Goal: Communication & Community: Ask a question

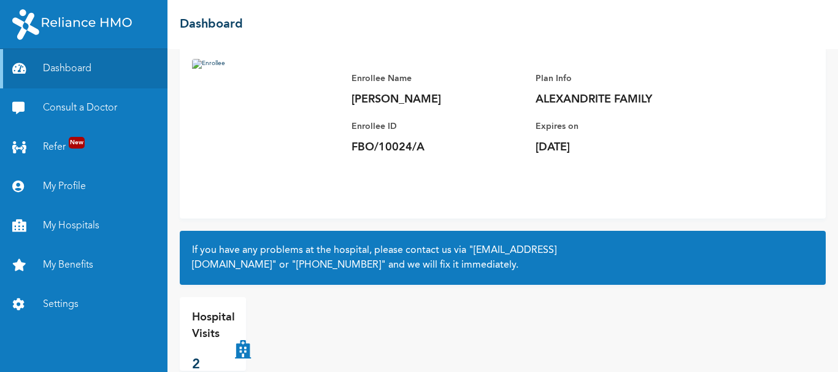
scroll to position [103, 0]
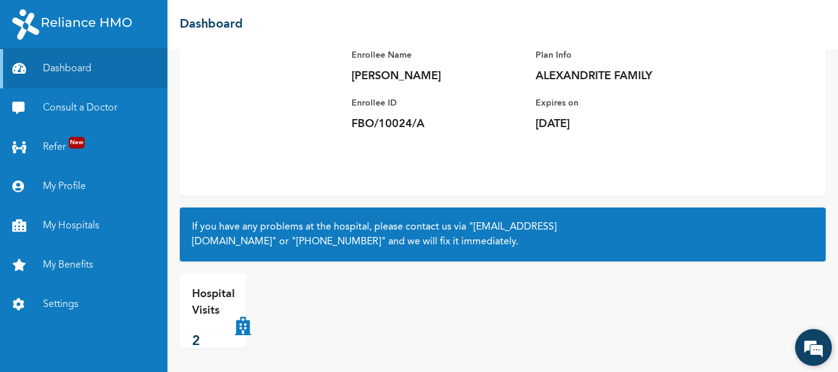
click at [810, 350] on em at bounding box center [813, 347] width 33 height 33
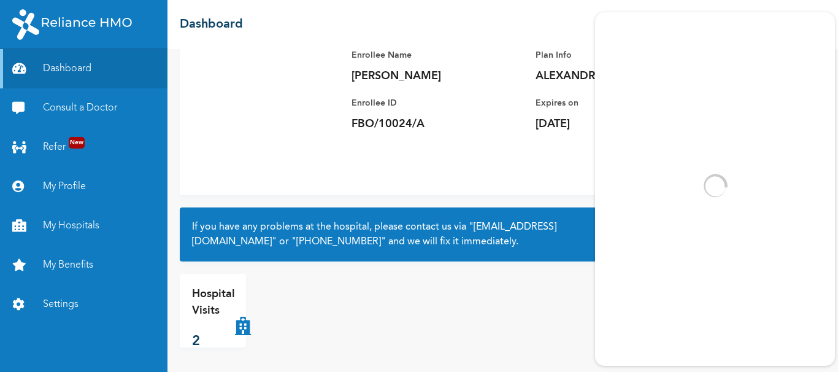
scroll to position [0, 0]
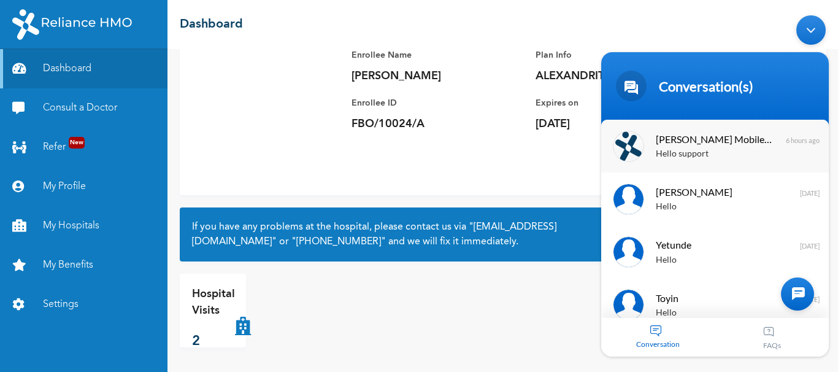
click at [693, 140] on span "[PERSON_NAME] Mobile Assistant" at bounding box center [714, 139] width 116 height 17
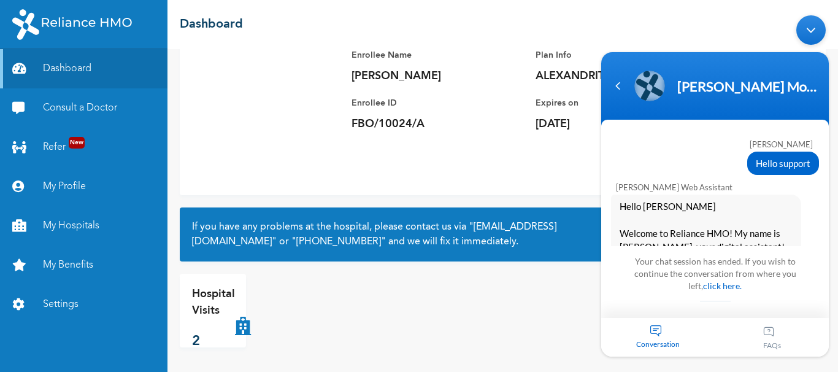
click at [715, 293] on div "Your chat session has ended. If you wish to continue the conversation from wher…" at bounding box center [715, 282] width 185 height 60
click at [715, 286] on link "click here." at bounding box center [722, 285] width 39 height 10
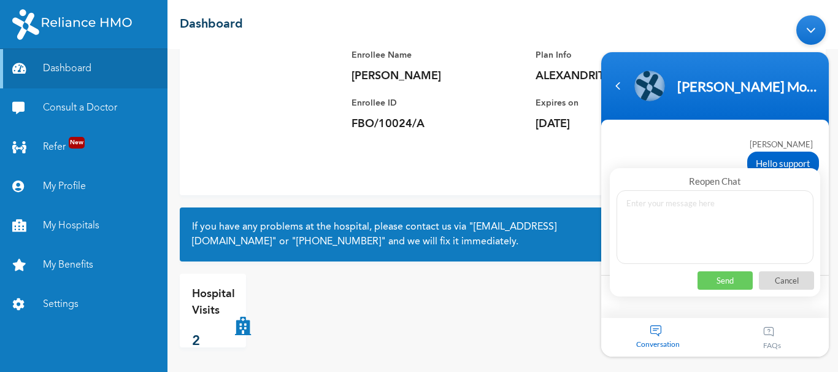
scroll to position [6891, 0]
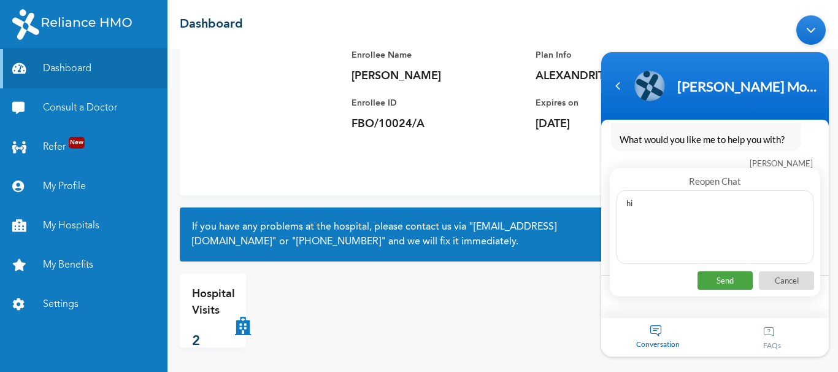
type textarea "hi"
click at [723, 275] on p "Send" at bounding box center [725, 280] width 55 height 18
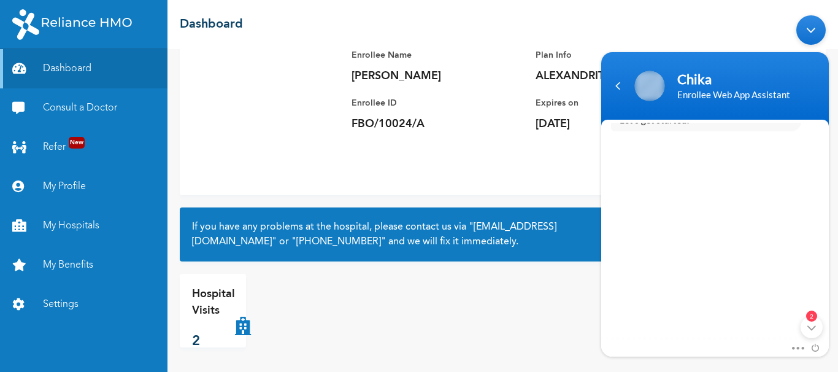
scroll to position [0, 0]
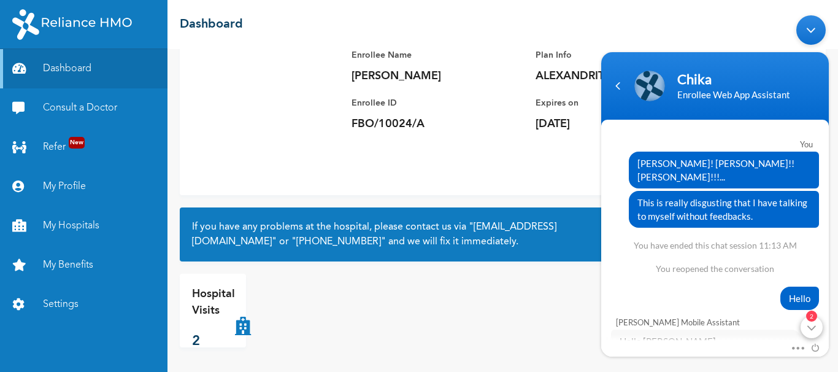
click at [815, 329] on div "2" at bounding box center [812, 327] width 22 height 22
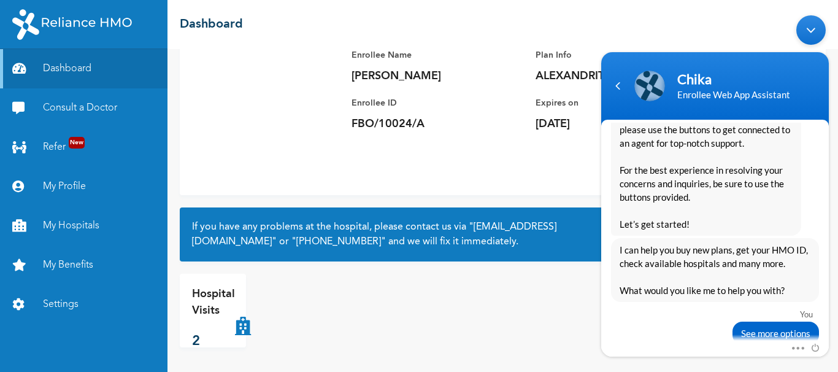
scroll to position [6795, 0]
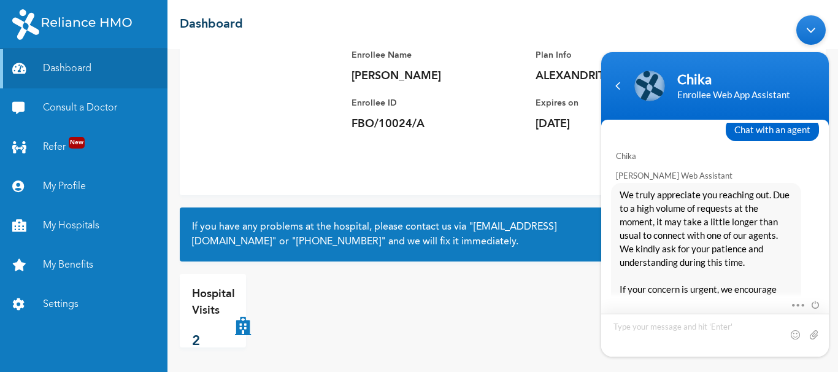
scroll to position [7053, 0]
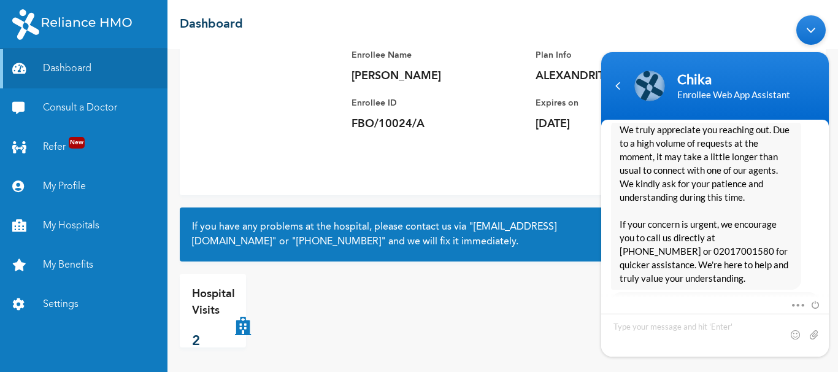
click at [699, 347] on span "Yes, I’ll wait" at bounding box center [702, 357] width 63 height 21
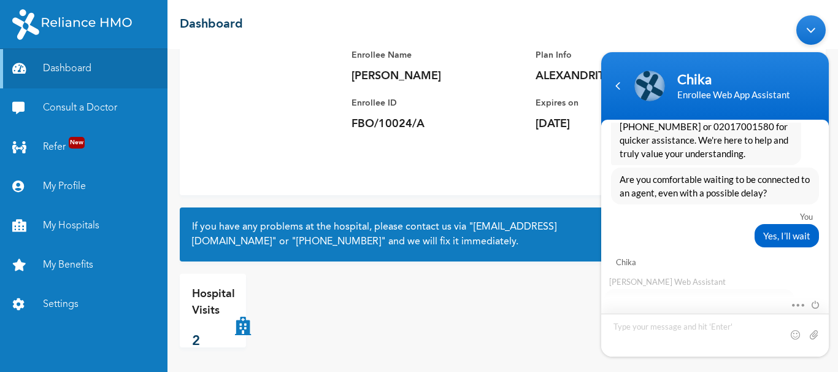
scroll to position [7212, 0]
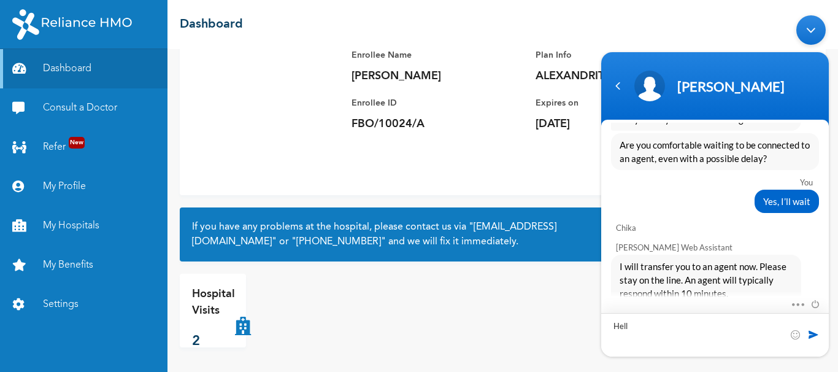
type textarea "Hello"
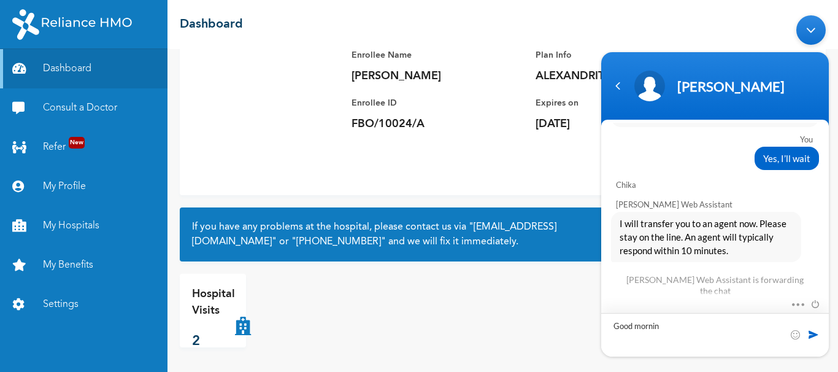
type textarea "Good morning"
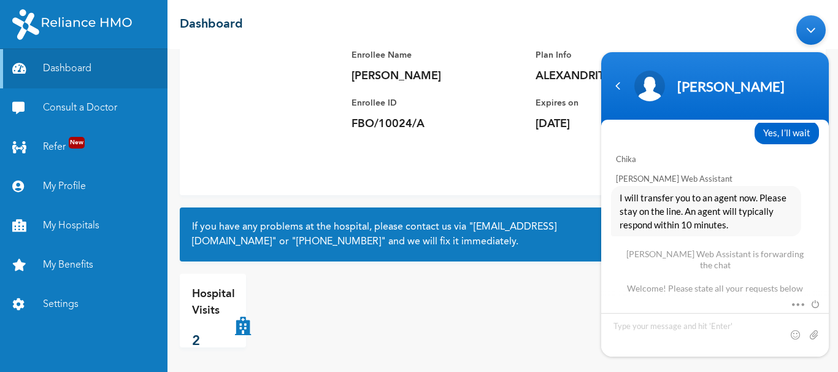
click at [194, 338] on p "2" at bounding box center [213, 341] width 43 height 20
click at [244, 318] on icon at bounding box center [243, 310] width 16 height 49
click at [241, 326] on icon at bounding box center [243, 310] width 16 height 49
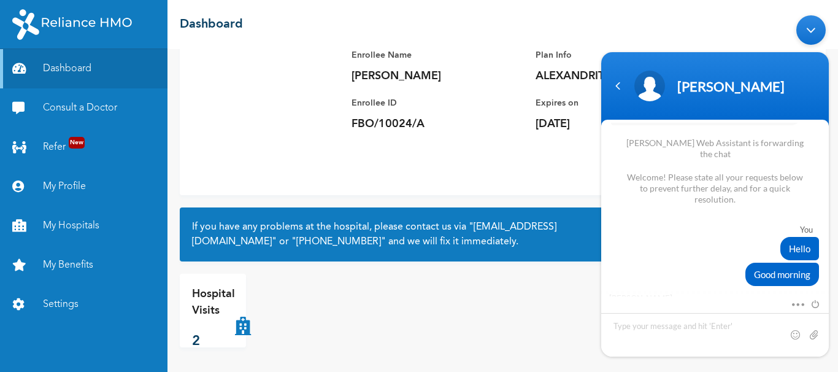
click at [241, 326] on icon at bounding box center [243, 310] width 16 height 49
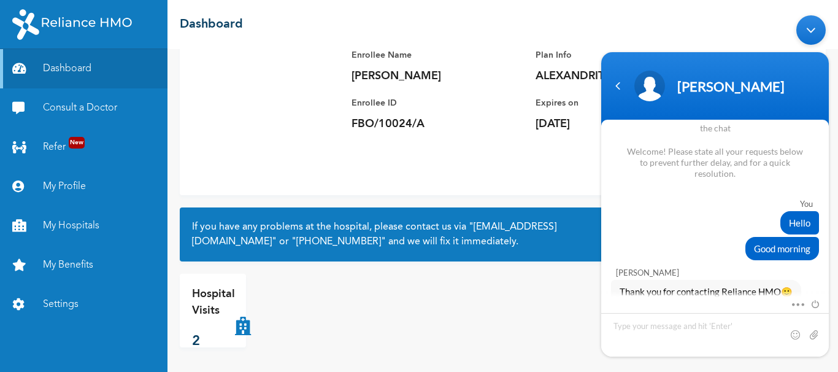
scroll to position [7443, 0]
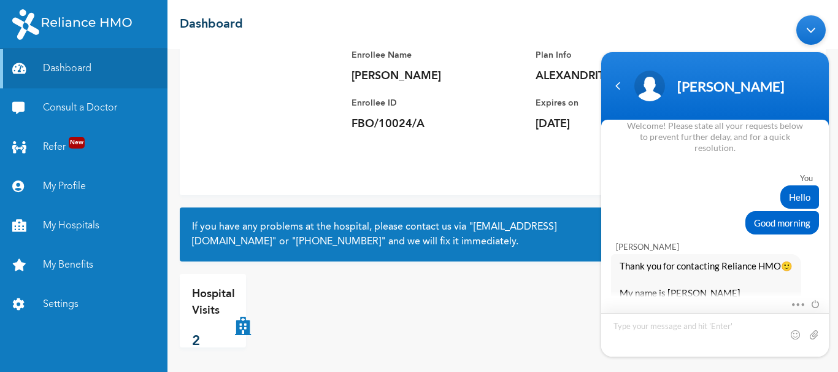
click at [629, 321] on textarea "Type your message and hit 'Enter'" at bounding box center [715, 335] width 228 height 44
type textarea "Hello [PERSON_NAME].."
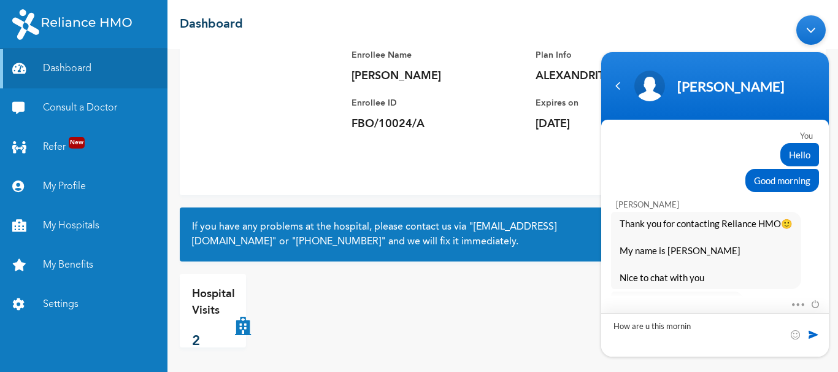
type textarea "How are u this morning"
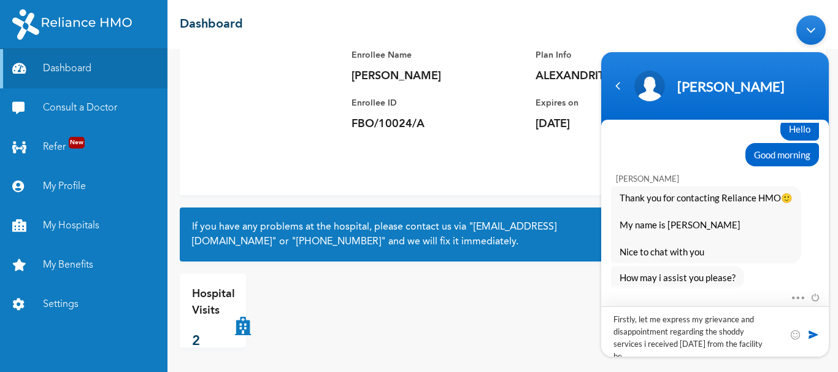
scroll to position [0, 0]
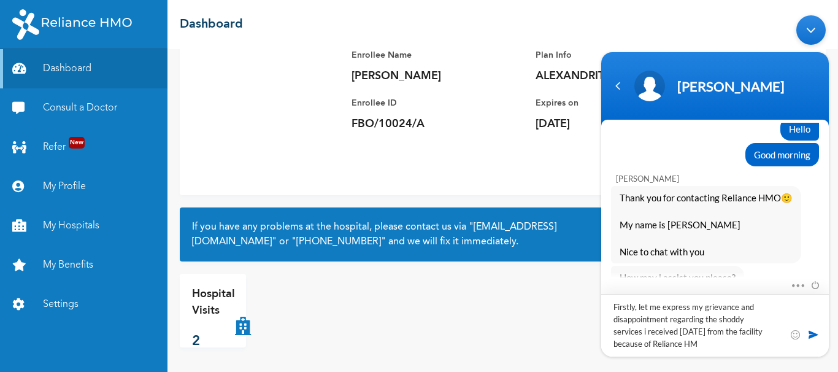
type textarea "Firstly, let me express my grievance and disappointment regarding the shoddy se…"
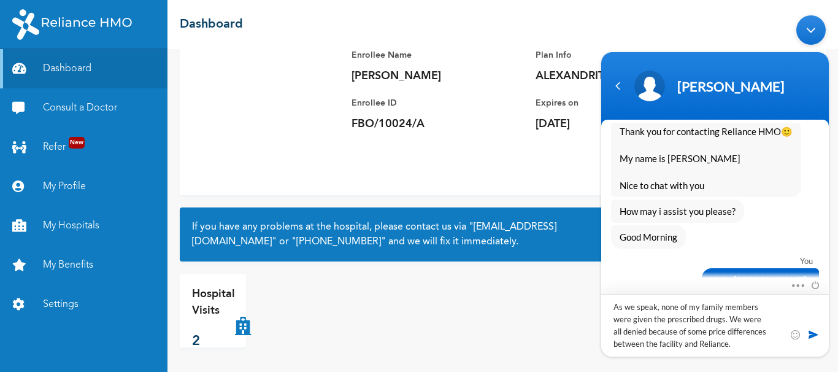
type textarea "As we speak, none of my family members were given the prescribed drugs. We were…"
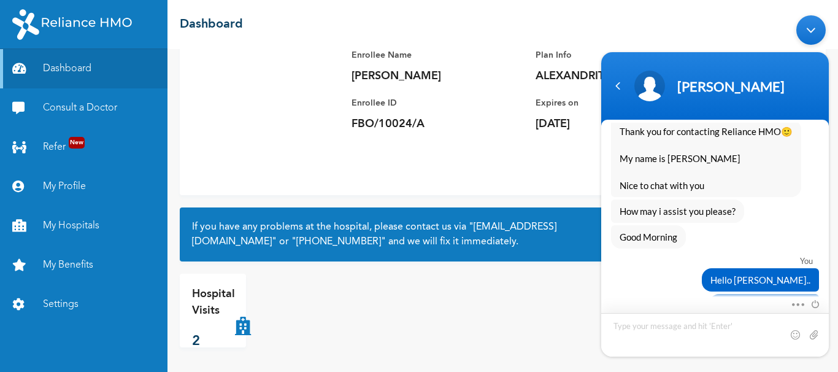
scroll to position [7657, 0]
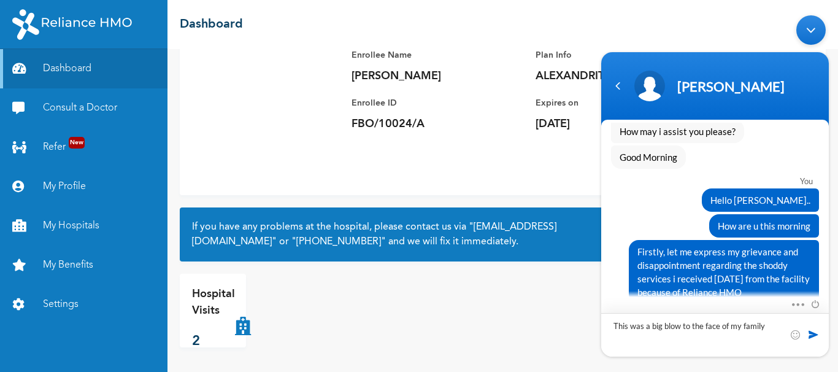
type textarea "This was a big blow to the face of my family."
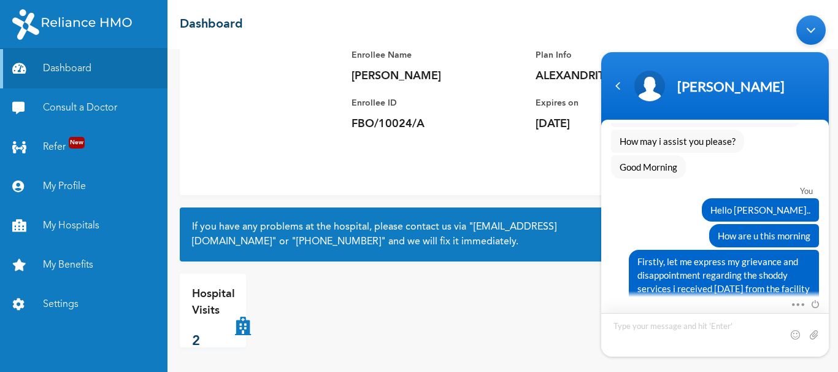
scroll to position [7648, 0]
click at [798, 249] on div "Firstly, let me express my grievance and disappointment regarding the shoddy se…" at bounding box center [724, 281] width 190 height 64
click at [797, 254] on span "Firstly, let me express my grievance and disappointment regarding the shoddy se…" at bounding box center [723, 281] width 173 height 54
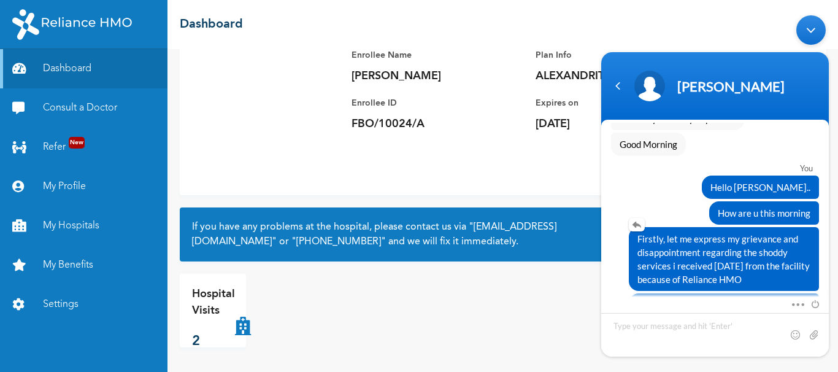
scroll to position [7683, 0]
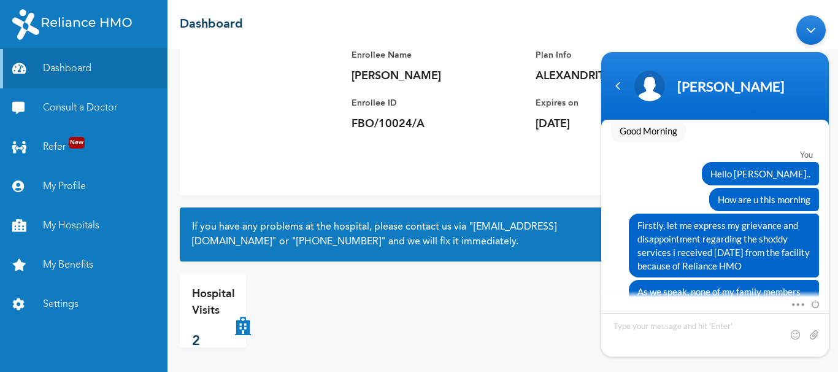
click at [553, 301] on div "Hospital Visits 2" at bounding box center [503, 311] width 646 height 74
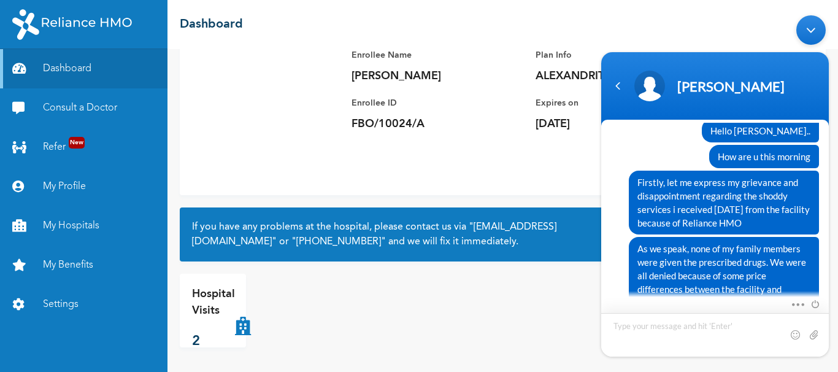
click at [646, 323] on textarea "Type your message and hit 'Enter'" at bounding box center [715, 335] width 228 height 44
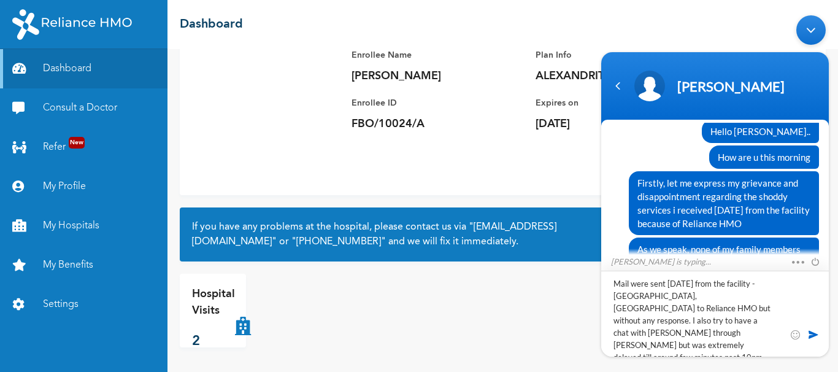
scroll to position [6, 0]
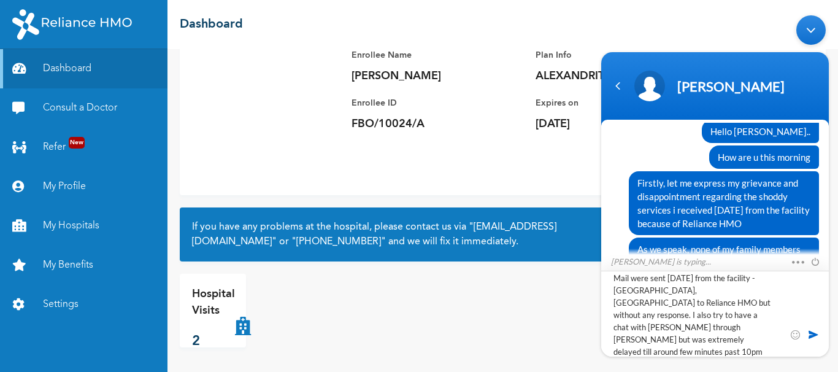
type textarea "Mail were sent [DATE] from the facility - [GEOGRAPHIC_DATA], [GEOGRAPHIC_DATA] …"
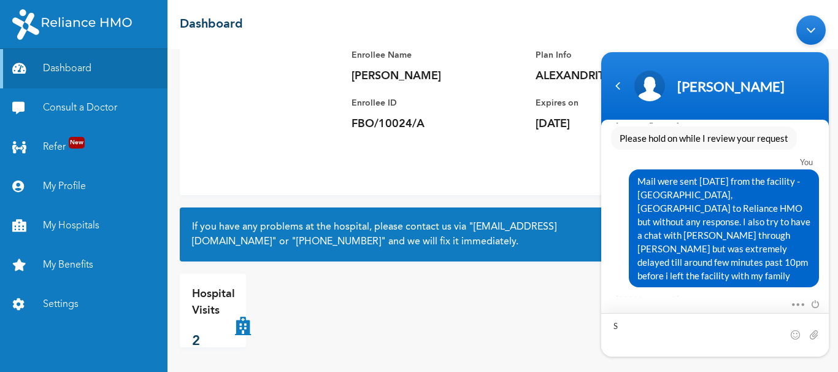
scroll to position [7972, 0]
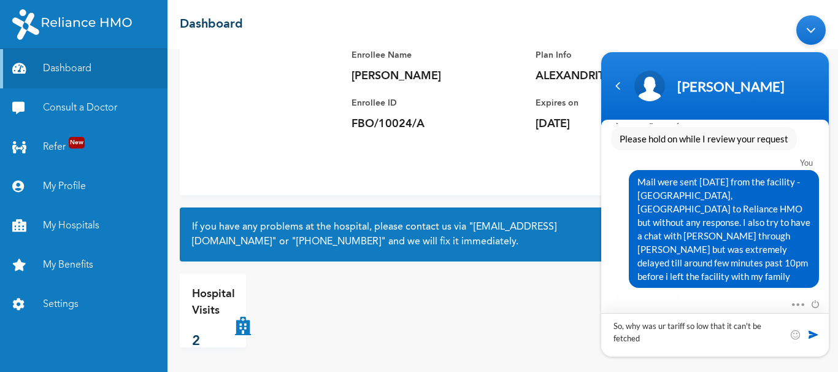
click at [666, 330] on textarea "So, why was ur tariff so low that it can't be fetched" at bounding box center [715, 335] width 228 height 44
click at [653, 338] on textarea "So, why was ur own tariff so low that it can't be fetched" at bounding box center [715, 335] width 228 height 44
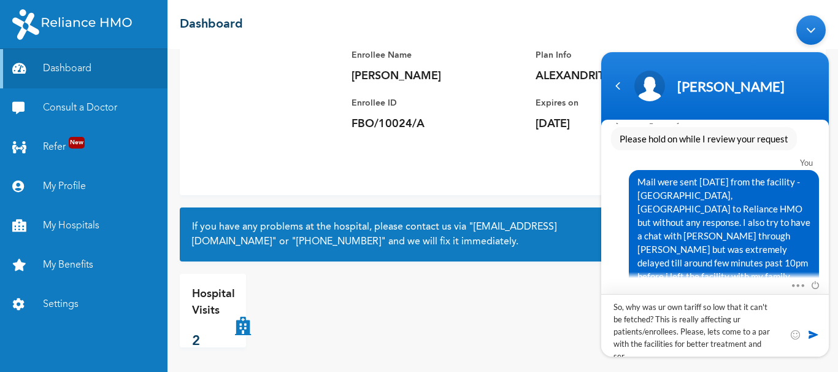
scroll to position [0, 0]
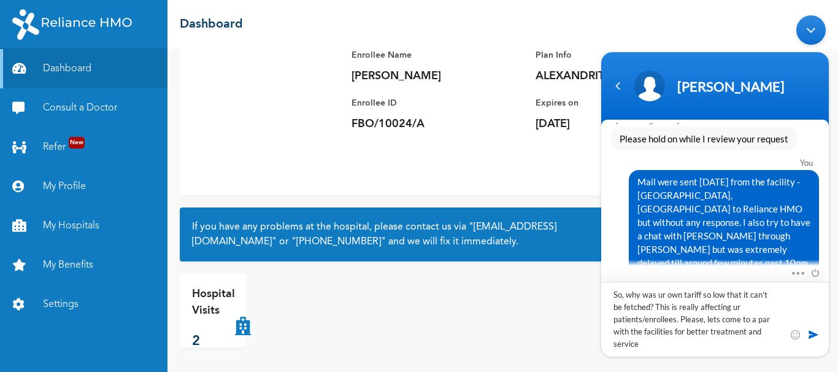
type textarea "So, why was ur own tariff so low that it can't be fetched? This is really affec…"
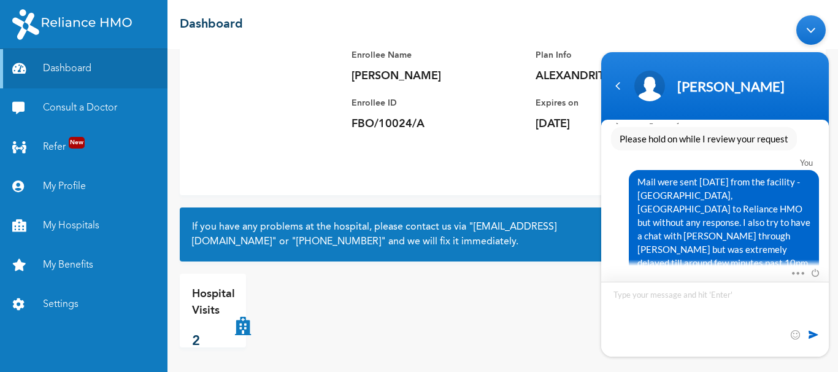
scroll to position [8069, 0]
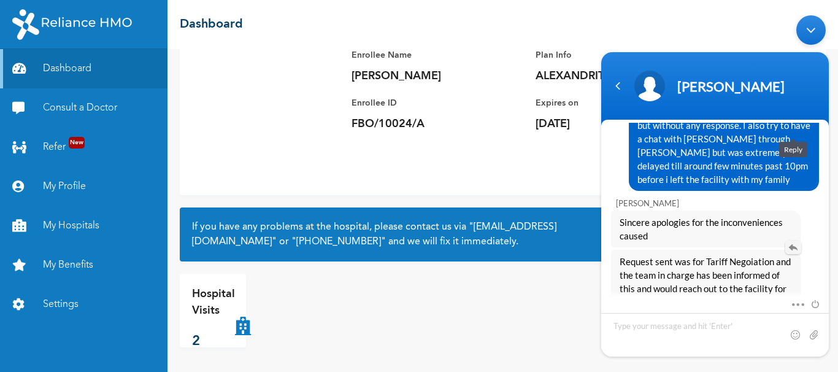
click at [793, 241] on em at bounding box center [793, 247] width 16 height 13
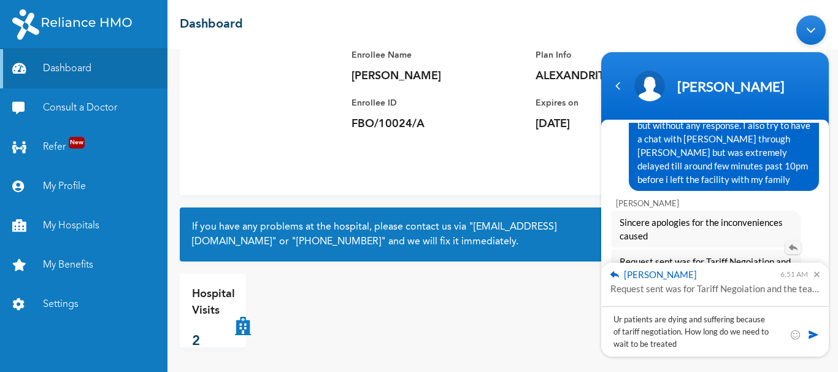
type textarea "Ur patients are dying and suffering because of tariff negotiation. How long do …"
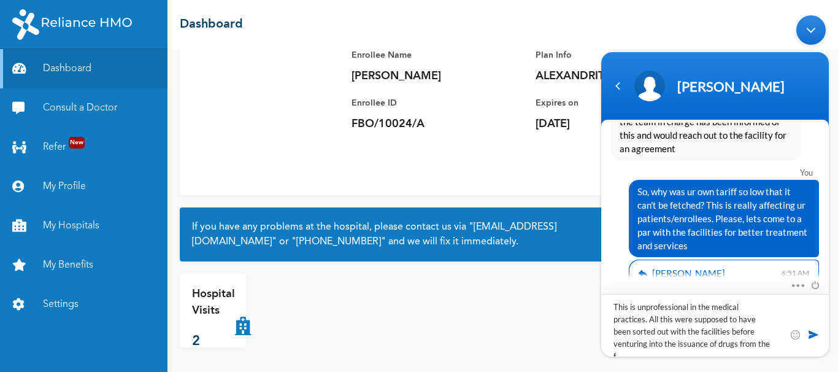
scroll to position [0, 0]
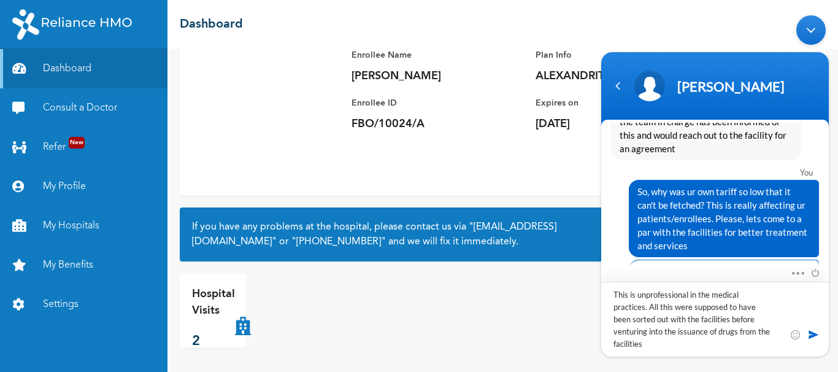
type textarea "This is unprofessional in the medical practices. All this were supposed to have…"
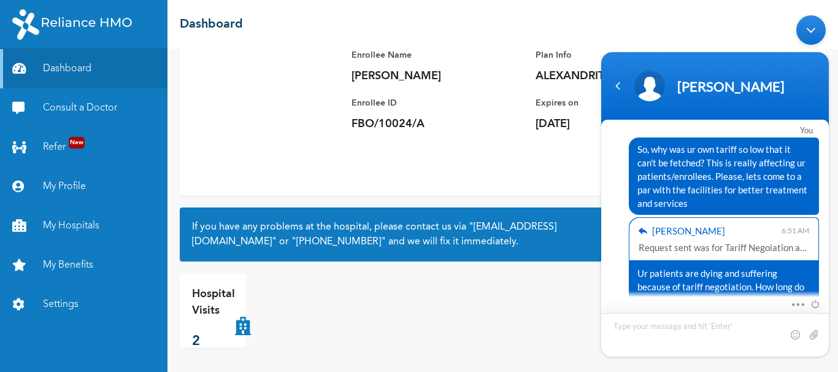
scroll to position [8320, 0]
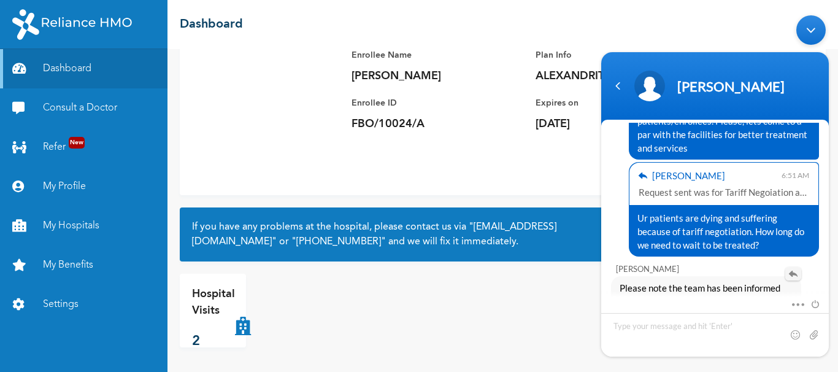
click at [794, 267] on em at bounding box center [793, 273] width 16 height 13
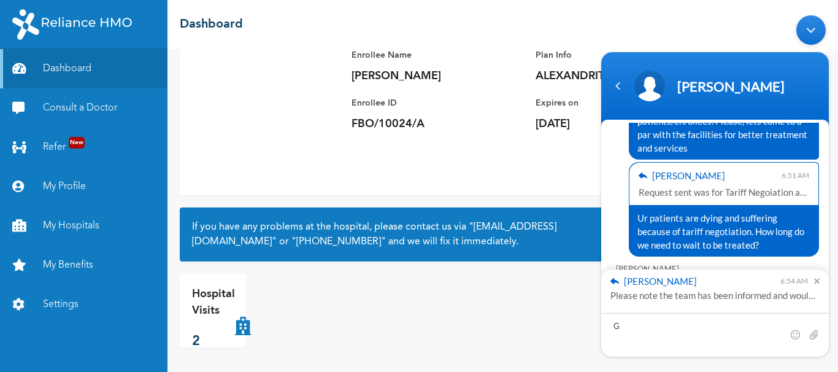
scroll to position [8320, 0]
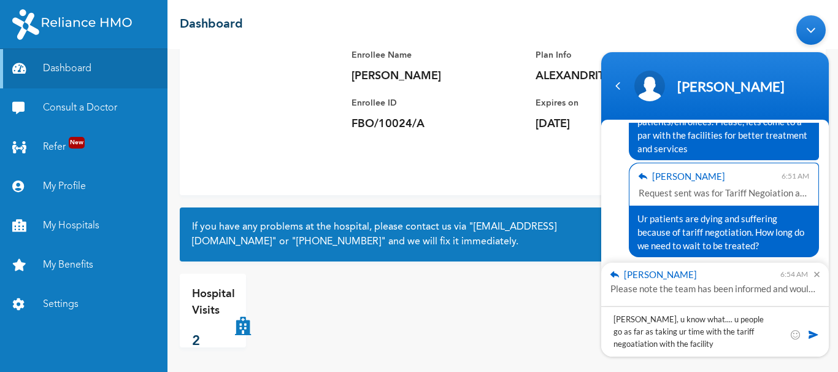
click at [723, 320] on textarea "[PERSON_NAME], u know what.... u people go as far as taking ur time with the ta…" at bounding box center [715, 331] width 228 height 50
click at [741, 334] on textarea "[PERSON_NAME], u know what.... u people can go as far as taking ur time with th…" at bounding box center [715, 331] width 228 height 50
click at [672, 342] on textarea "[PERSON_NAME], u know what.... u people can go as far as taking ur time with th…" at bounding box center [715, 331] width 228 height 50
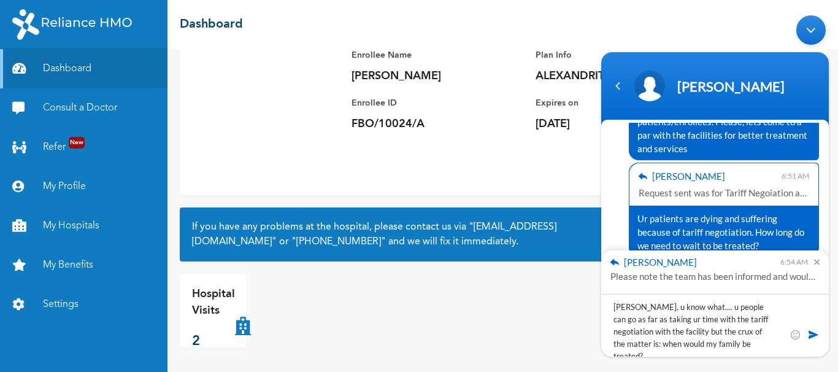
type textarea "[PERSON_NAME], u know what.... u people can go as far as taking ur time with th…"
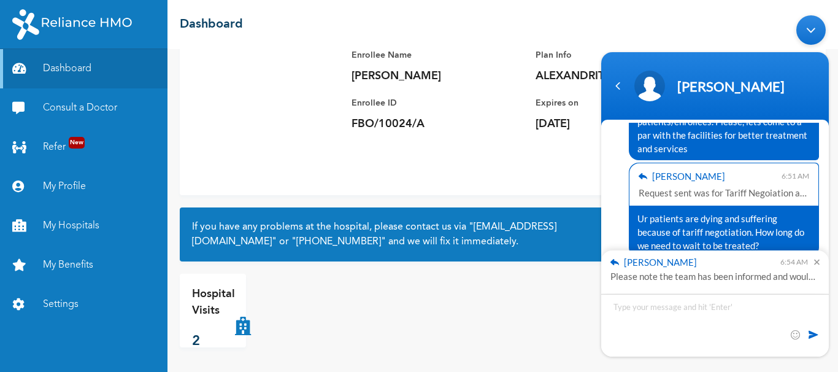
scroll to position [8443, 0]
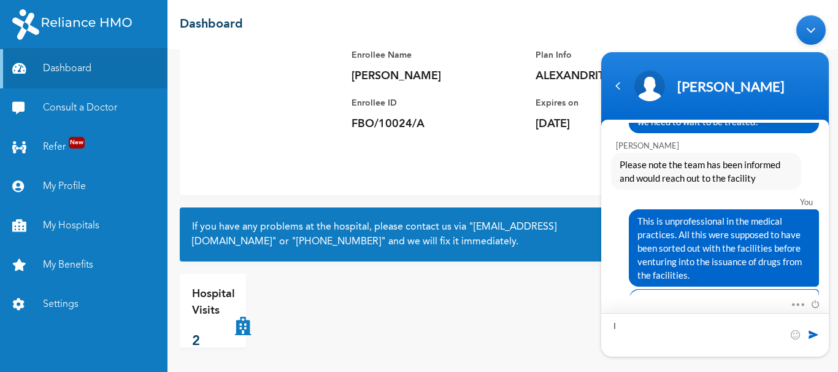
type textarea "I"
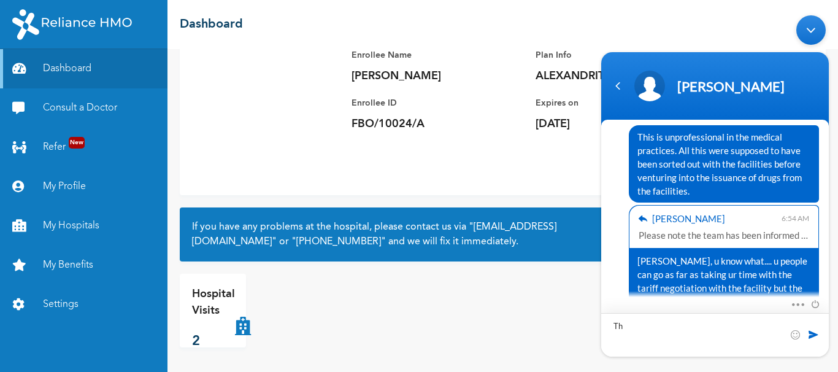
type textarea "T"
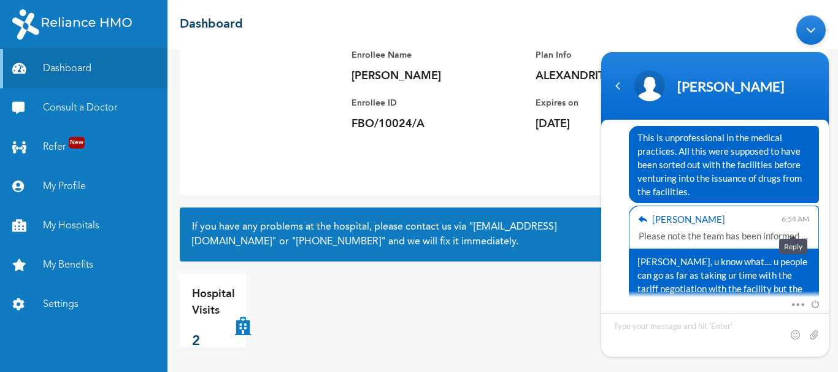
click at [791, 337] on em at bounding box center [793, 343] width 16 height 13
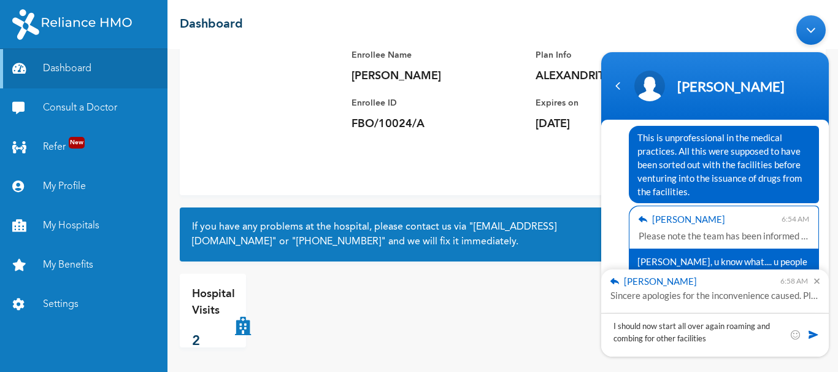
click at [645, 337] on textarea "I should now start all over again roaming and combing for other facilities" at bounding box center [715, 335] width 228 height 44
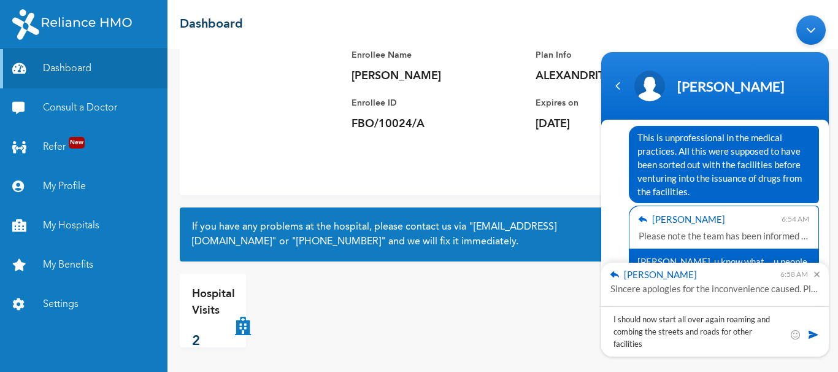
click at [645, 346] on textarea "I should now start all over again roaming and combing the streets and roads for…" at bounding box center [715, 331] width 228 height 50
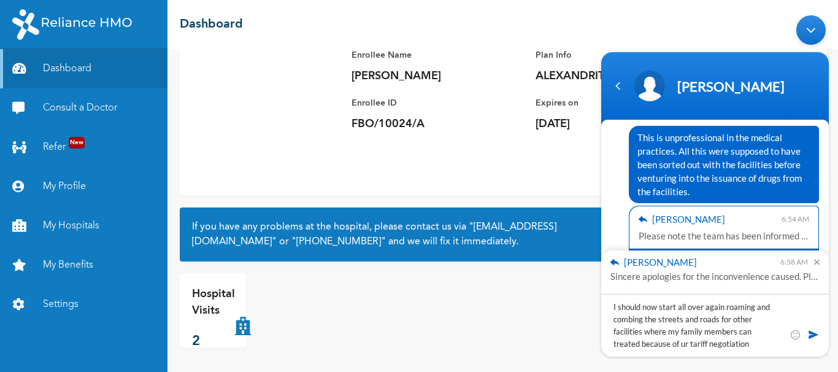
type textarea "I should now start all over again roaming and combing the streets and roads for…"
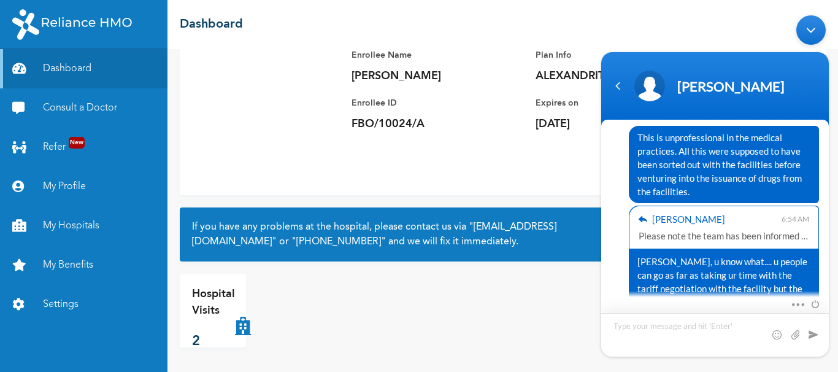
scroll to position [8668, 0]
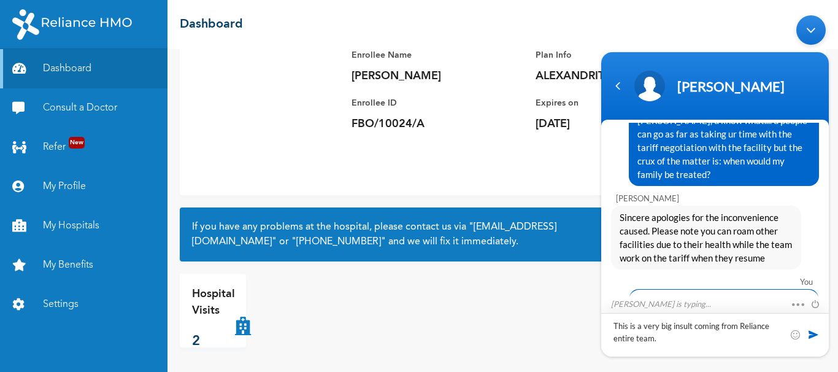
type textarea "This is a very big insult coming from Reliance entire team."
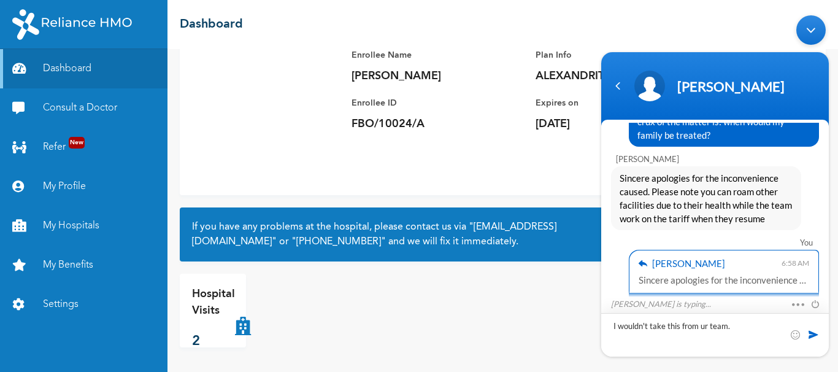
type textarea "I wouldn't take this from ur team."
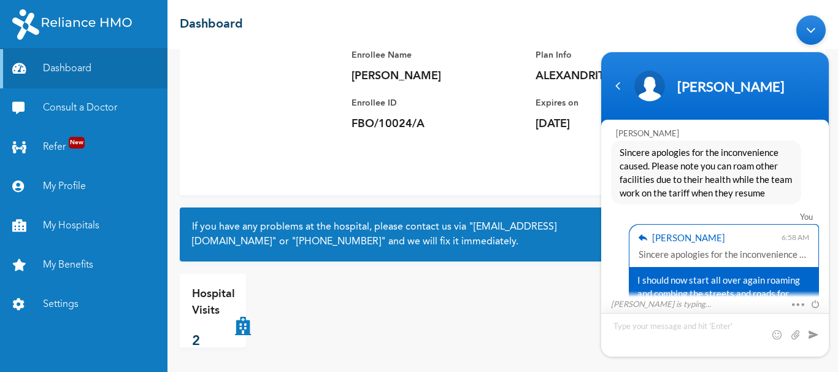
scroll to position [8817, 0]
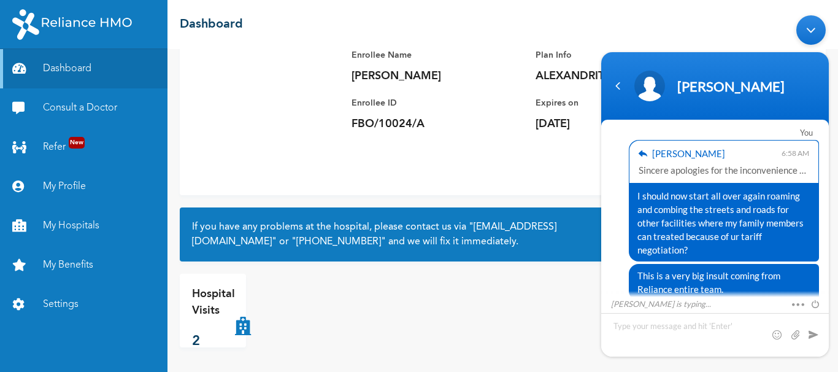
click at [795, 337] on em at bounding box center [793, 343] width 16 height 13
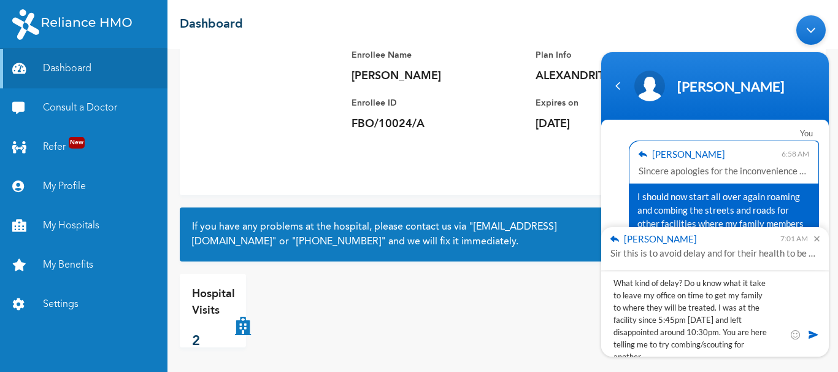
scroll to position [6, 0]
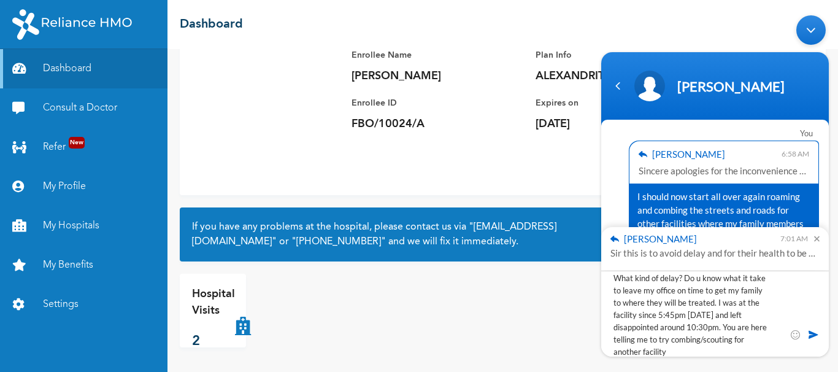
type textarea "What kind of delay? Do u know what it take to leave my office on time to get my…"
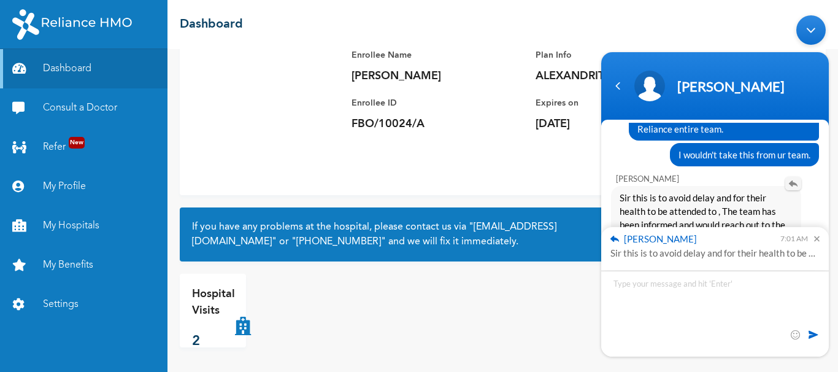
scroll to position [0, 0]
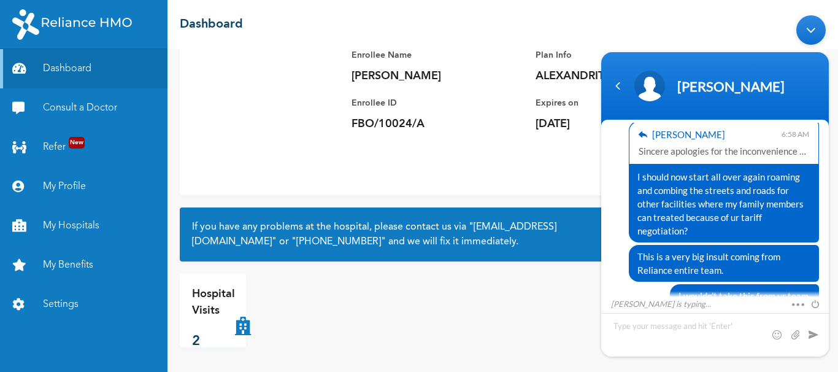
click at [768, 332] on span "Sir this is to avoid delay and for their health to be attended to , The team ha…" at bounding box center [706, 359] width 173 height 54
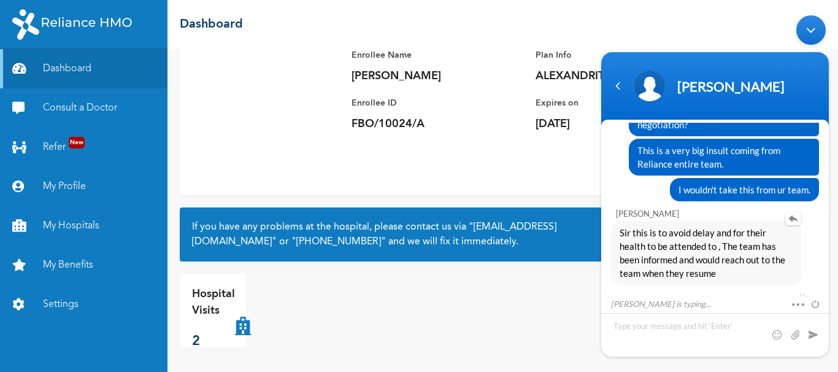
scroll to position [8985, 0]
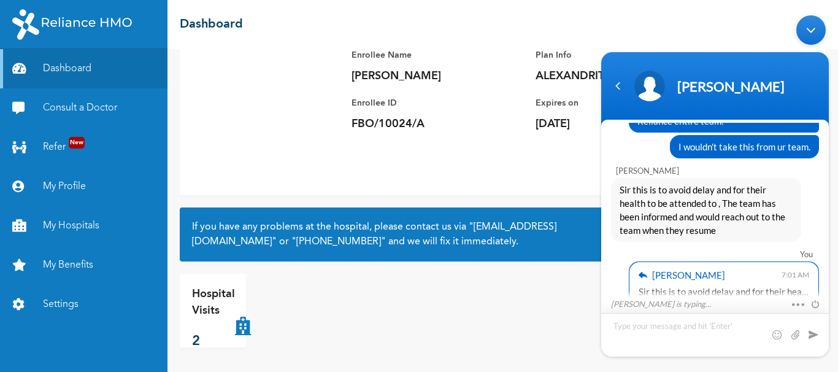
click at [666, 320] on textarea "Type your message and hit 'Enter'" at bounding box center [715, 335] width 228 height 44
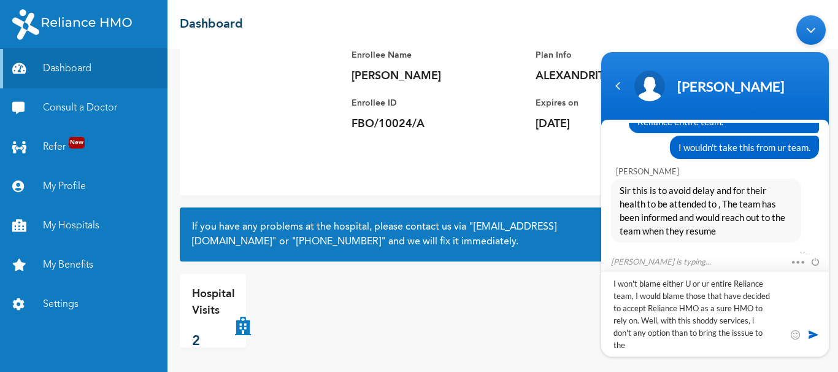
scroll to position [1, 0]
type textarea "I won't blame either U or ur entire Reliance team, I would blame those that hav…"
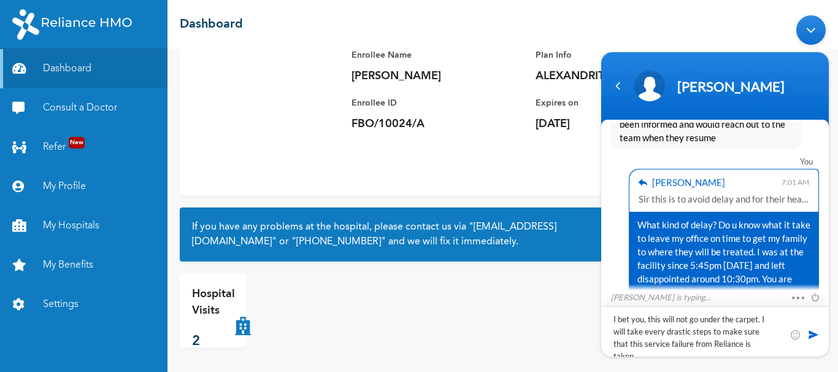
scroll to position [0, 0]
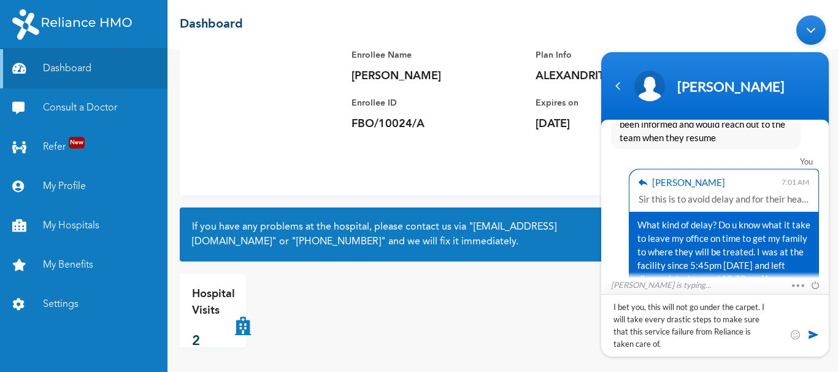
type textarea "I bet you, this will not go under the carpet. I will take every drastic steps t…"
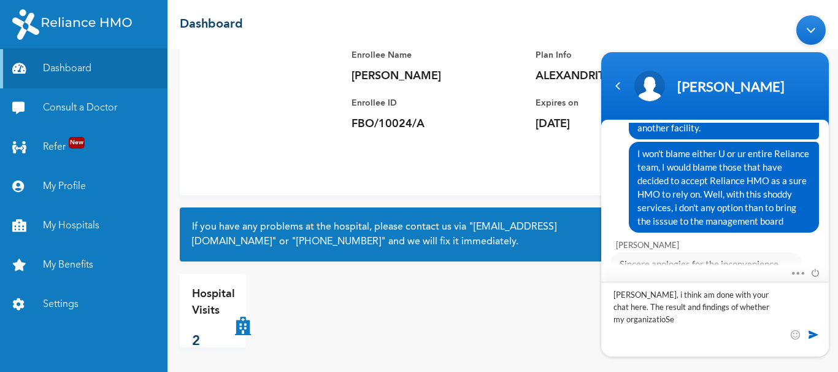
click at [666, 320] on textarea "[PERSON_NAME], i think am done with your chat here. The result and findings of …" at bounding box center [715, 319] width 228 height 75
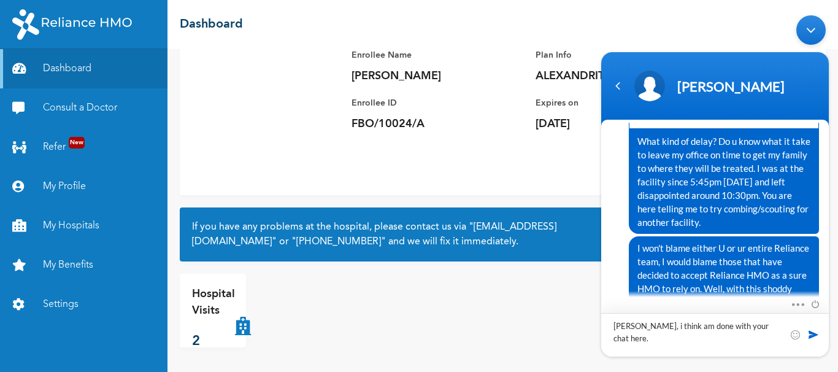
scroll to position [6629, 0]
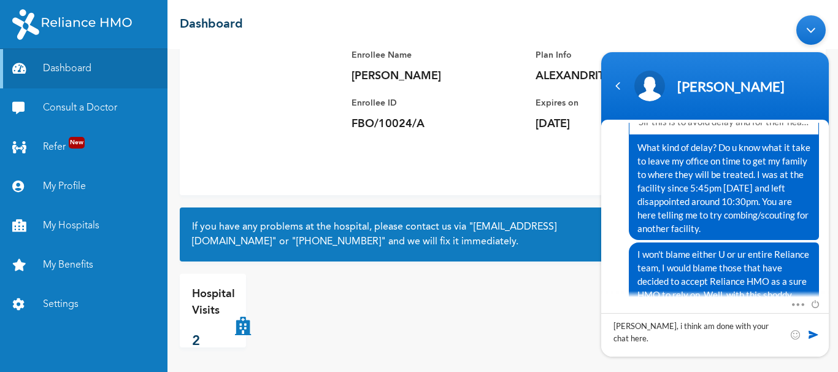
click at [779, 333] on div "[PERSON_NAME] Sincere apologies for the inconvenience caused. The team has been…" at bounding box center [715, 374] width 228 height 83
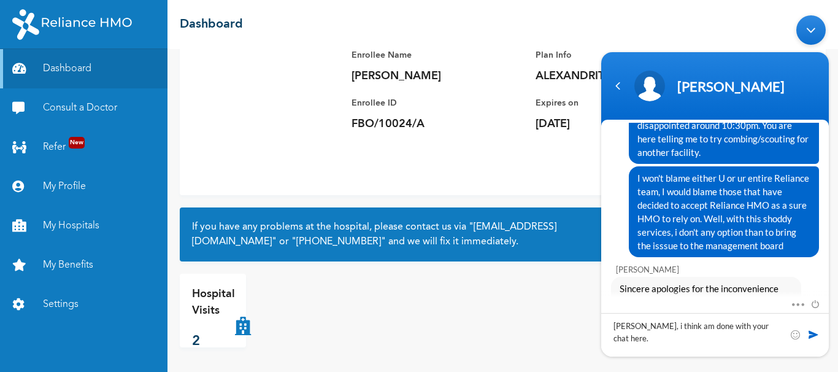
scroll to position [6730, 0]
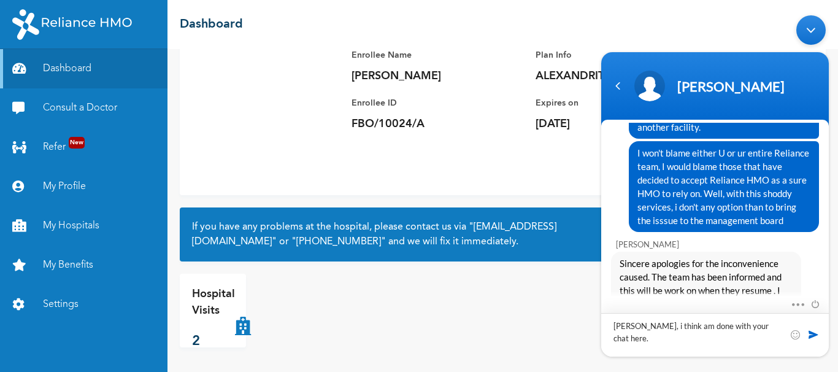
click at [654, 339] on textarea "[PERSON_NAME], i think am done with your chat here." at bounding box center [715, 335] width 228 height 44
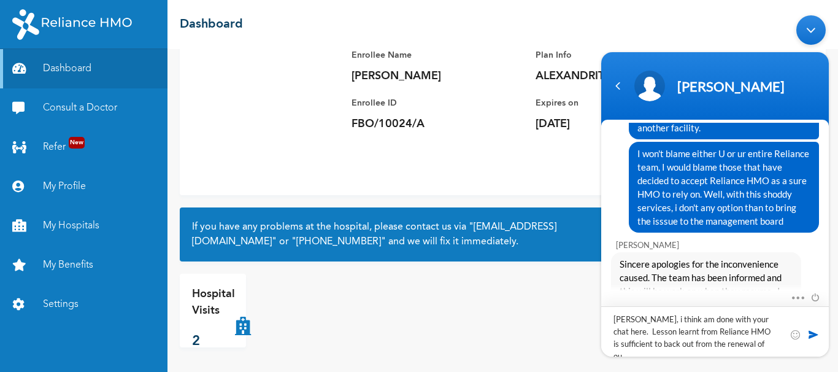
scroll to position [0, 0]
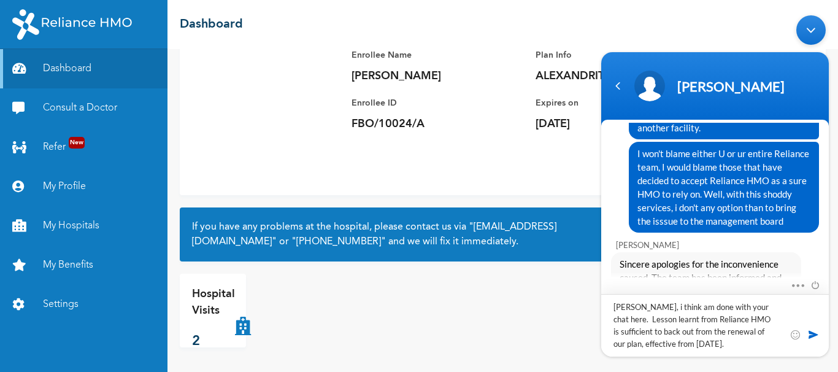
click at [767, 323] on textarea "[PERSON_NAME], i think am done with your chat here. Lesson learnt from Reliance…" at bounding box center [715, 325] width 228 height 63
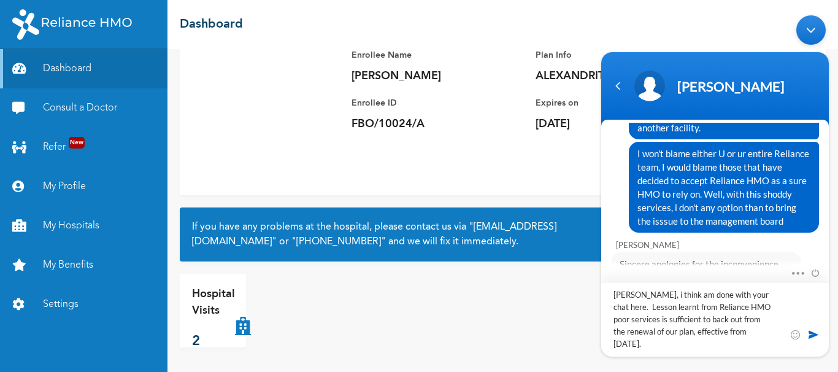
type textarea "[PERSON_NAME], i think am done with your chat here. Lesson learnt from Reliance…"
click at [815, 331] on span at bounding box center [813, 334] width 12 height 12
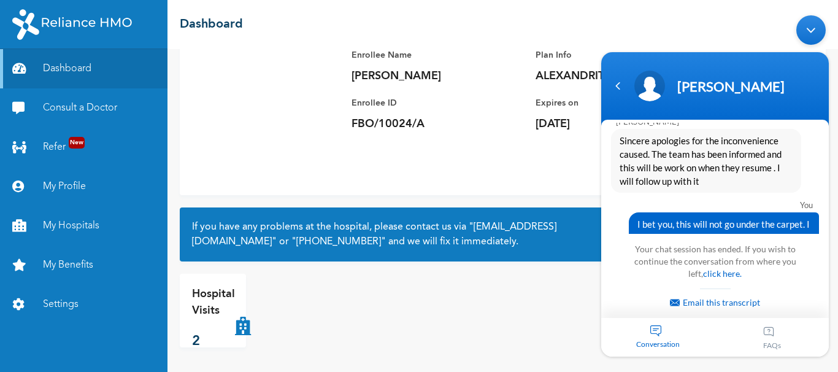
scroll to position [7117, 0]
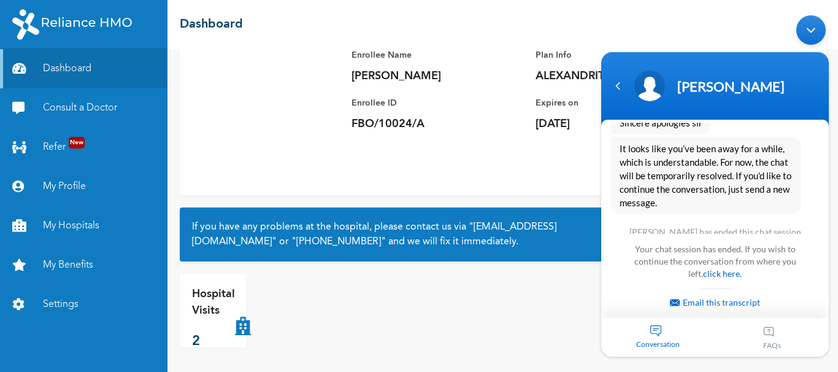
click at [678, 283] on span "😞" at bounding box center [681, 295] width 24 height 24
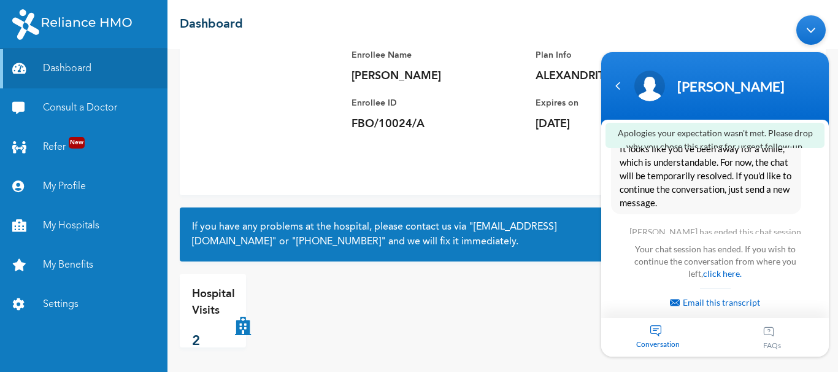
scroll to position [7215, 0]
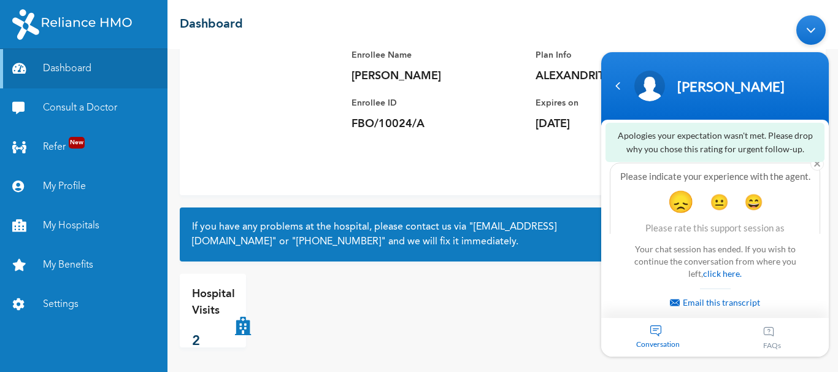
drag, startPoint x: 527, startPoint y: 192, endPoint x: 832, endPoint y: 182, distance: 305.1
click at [832, 182] on div "Consult a Doctor Enrollee Name [PERSON_NAME] Enrollee ID FBO/10024/A Plan Info …" at bounding box center [502, 210] width 671 height 323
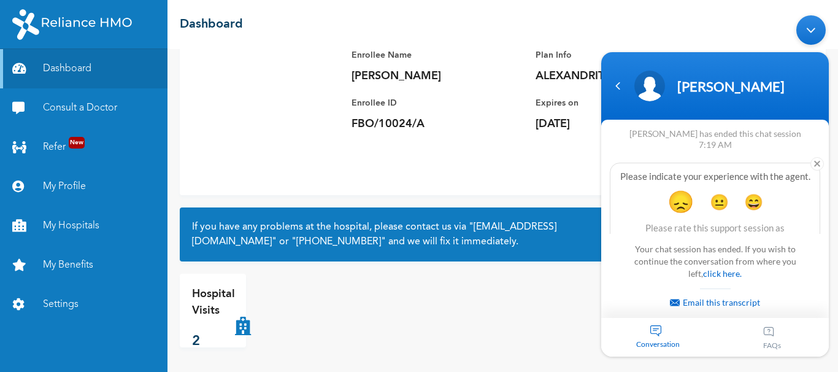
click at [379, 182] on div "Enrollee Name [PERSON_NAME] Enrollee ID FBO/10024/A Plan Info ALEXANDRITE FAMIL…" at bounding box center [503, 109] width 646 height 172
